Goal: Navigation & Orientation: Find specific page/section

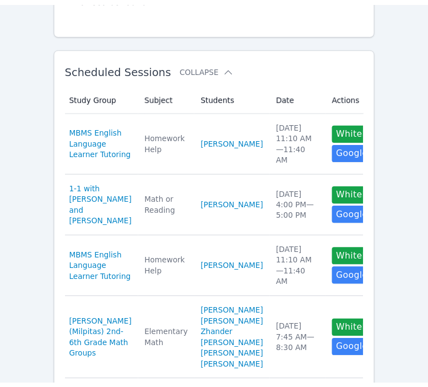
scroll to position [397, 0]
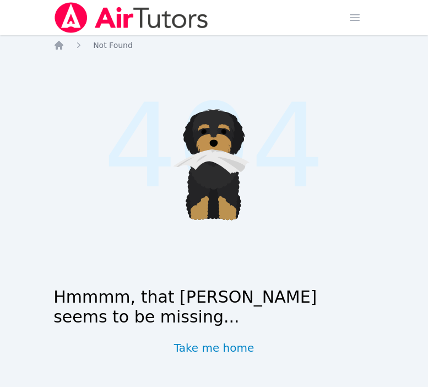
click at [64, 45] on ol "Home Not Found" at bounding box center [92, 45] width 79 height 11
click at [61, 45] on icon "Breadcrumb" at bounding box center [59, 45] width 9 height 9
